Goal: Task Accomplishment & Management: Complete application form

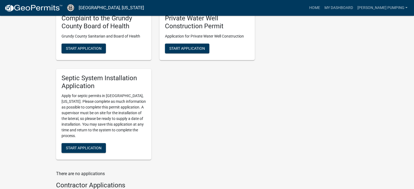
scroll to position [463, 0]
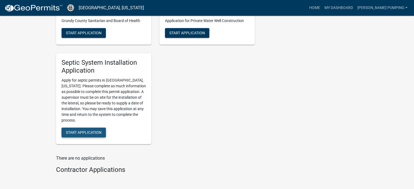
click at [96, 134] on span "Start Application" at bounding box center [84, 132] width 36 height 4
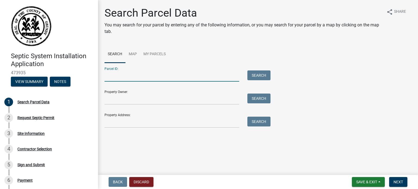
click at [117, 78] on input "Parcel ID:" at bounding box center [172, 76] width 135 height 11
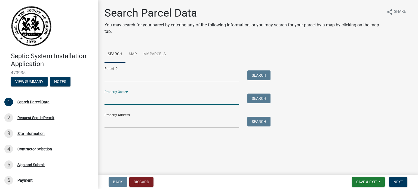
click at [112, 99] on input "Property Owner:" at bounding box center [172, 99] width 135 height 11
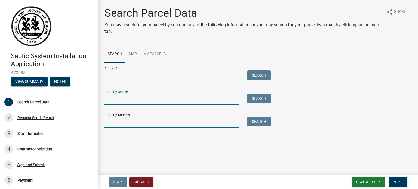
click at [111, 127] on input "Property Address:" at bounding box center [172, 122] width 135 height 11
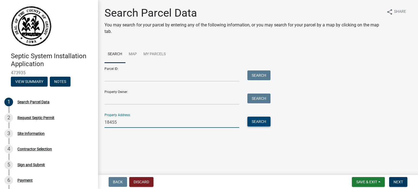
type input "18455"
click at [255, 123] on button "Search" at bounding box center [258, 122] width 23 height 10
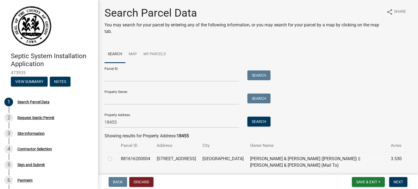
click at [114, 158] on div at bounding box center [111, 159] width 7 height 7
click at [114, 156] on label at bounding box center [114, 156] width 0 height 0
click at [114, 159] on input "radio" at bounding box center [116, 158] width 4 height 4
radio input "true"
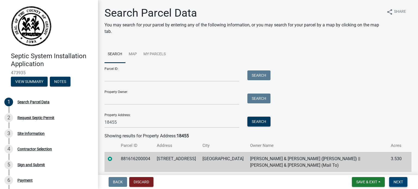
click at [393, 183] on button "Next" at bounding box center [398, 182] width 18 height 10
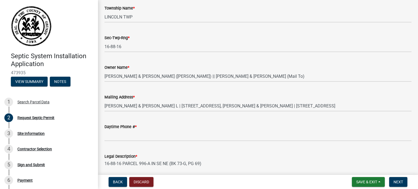
scroll to position [109, 0]
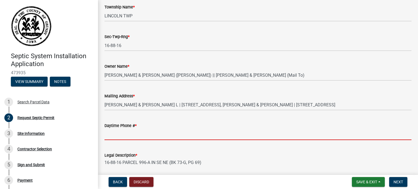
click at [129, 133] on input "Daytime Phone # *" at bounding box center [258, 134] width 307 height 11
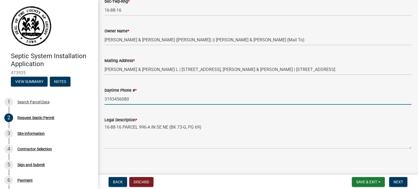
scroll to position [146, 0]
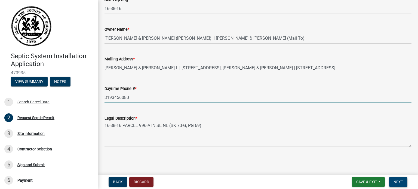
type input "3193456080"
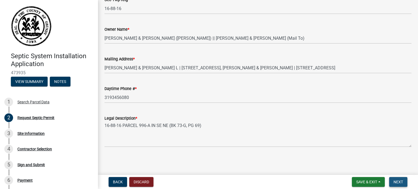
click at [395, 184] on span "Next" at bounding box center [399, 182] width 10 height 4
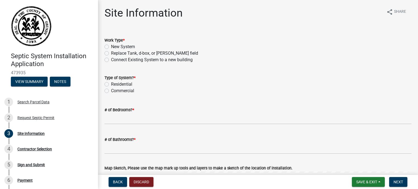
click at [111, 47] on label "New System" at bounding box center [123, 47] width 24 height 7
click at [111, 47] on input "New System" at bounding box center [113, 46] width 4 height 4
radio input "true"
click at [111, 85] on label "Residential" at bounding box center [121, 84] width 21 height 7
click at [111, 85] on input "Residential" at bounding box center [113, 83] width 4 height 4
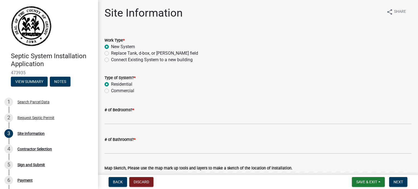
radio input "true"
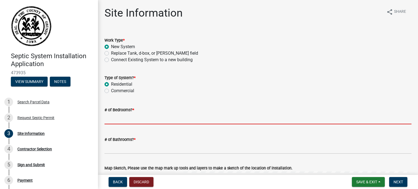
click at [120, 123] on input "# of Bedrooms? *" at bounding box center [258, 118] width 307 height 11
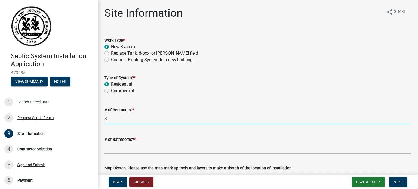
type input "3"
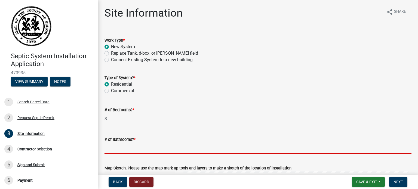
click at [120, 150] on input "# of Bathrooms? *" at bounding box center [258, 148] width 307 height 11
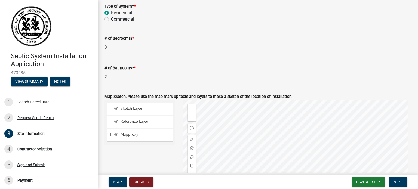
scroll to position [82, 0]
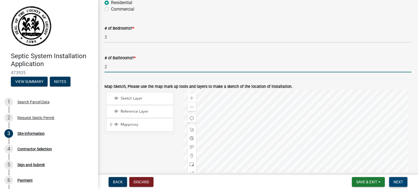
type input "2"
click at [401, 181] on span "Next" at bounding box center [399, 182] width 10 height 4
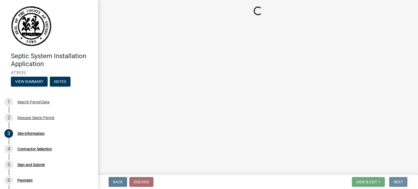
scroll to position [0, 0]
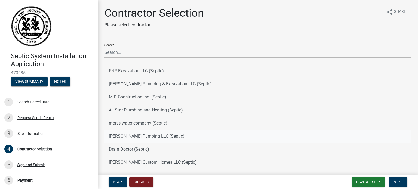
click at [137, 134] on button "Cooley Pumping LLC (Septic)" at bounding box center [258, 136] width 307 height 13
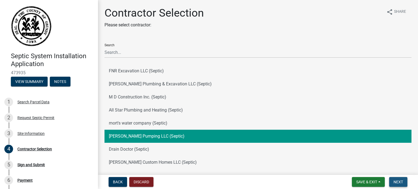
click at [400, 182] on span "Next" at bounding box center [399, 182] width 10 height 4
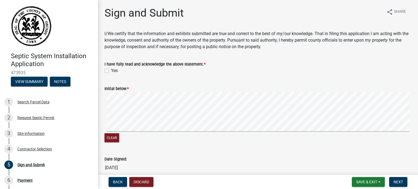
drag, startPoint x: 107, startPoint y: 69, endPoint x: 107, endPoint y: 82, distance: 12.8
click at [111, 70] on label "Yes" at bounding box center [114, 71] width 7 height 7
click at [111, 70] on input "Yes" at bounding box center [113, 70] width 4 height 4
checkbox input "true"
click at [117, 132] on signature-pad at bounding box center [258, 112] width 307 height 41
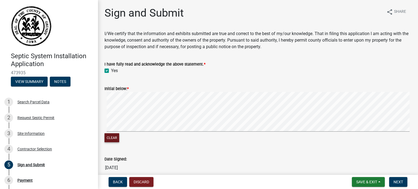
click at [116, 137] on button "Clear" at bounding box center [112, 137] width 15 height 9
drag, startPoint x: 402, startPoint y: 183, endPoint x: 395, endPoint y: 185, distance: 6.6
click at [401, 184] on span "Next" at bounding box center [399, 182] width 10 height 4
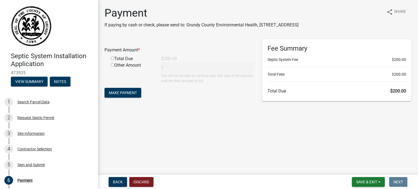
click at [128, 59] on div "Total Due" at bounding box center [132, 59] width 50 height 7
click at [112, 59] on input "radio" at bounding box center [113, 59] width 4 height 4
radio input "true"
type input "200"
click at [120, 92] on span "Make Payment" at bounding box center [123, 93] width 28 height 4
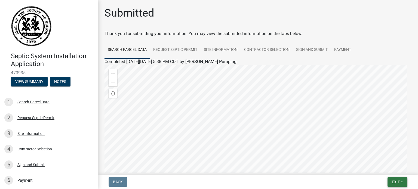
click at [399, 184] on span "Exit" at bounding box center [396, 182] width 8 height 4
click at [382, 168] on button "Save & Exit" at bounding box center [386, 167] width 44 height 13
